Goal: Navigation & Orientation: Find specific page/section

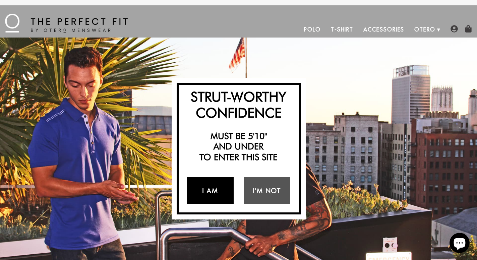
click at [213, 193] on link "I Am" at bounding box center [210, 190] width 47 height 27
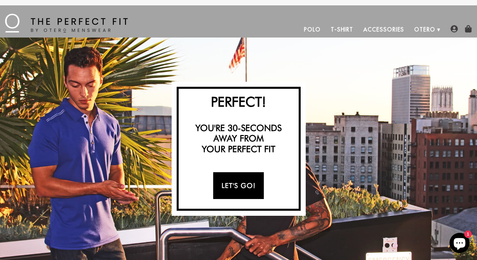
click at [236, 185] on link "Let's Go!" at bounding box center [238, 185] width 51 height 27
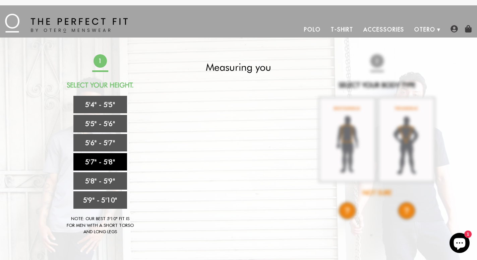
click at [113, 162] on link "5'7" - 5'8"" at bounding box center [100, 161] width 54 height 17
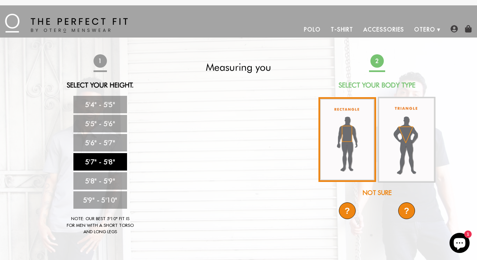
click at [349, 133] on img at bounding box center [347, 139] width 58 height 85
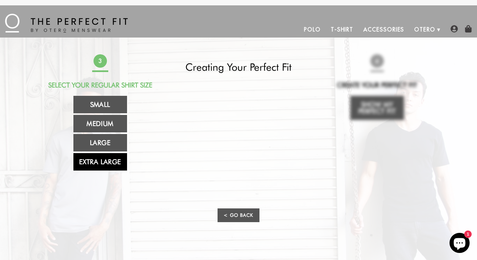
click at [109, 161] on link "Extra Large" at bounding box center [100, 161] width 54 height 17
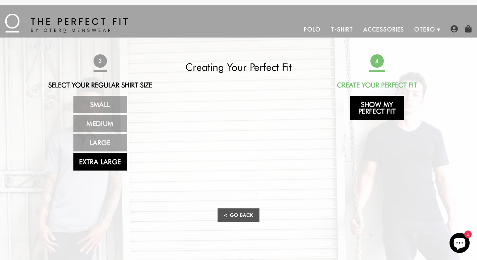
click at [379, 110] on link "Show My Perfect Fit" at bounding box center [377, 108] width 54 height 24
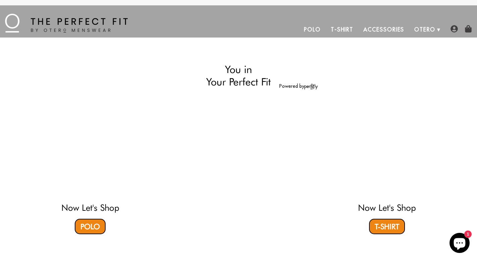
select select "57-58"
select select "XL"
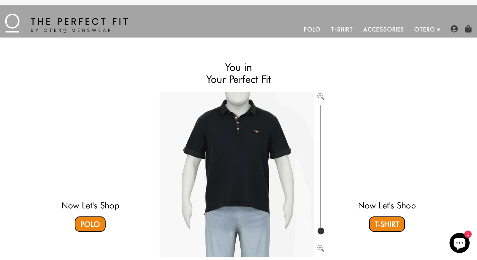
click at [396, 30] on link "Accessories" at bounding box center [383, 29] width 51 height 16
